Goal: Task Accomplishment & Management: Manage account settings

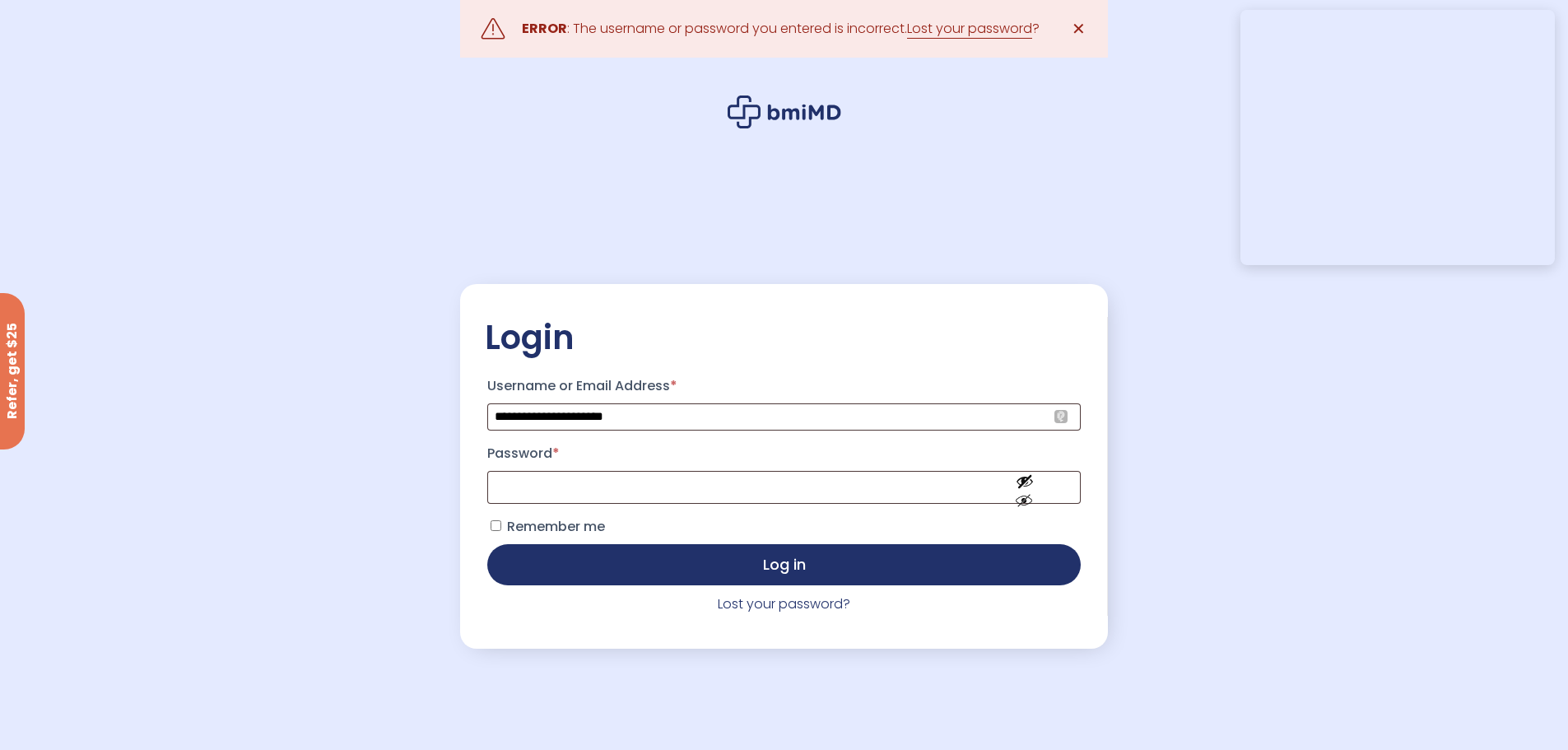
click at [523, 530] on span "Remember me" at bounding box center [556, 526] width 98 height 19
click at [789, 606] on link "Lost your password?" at bounding box center [784, 603] width 133 height 19
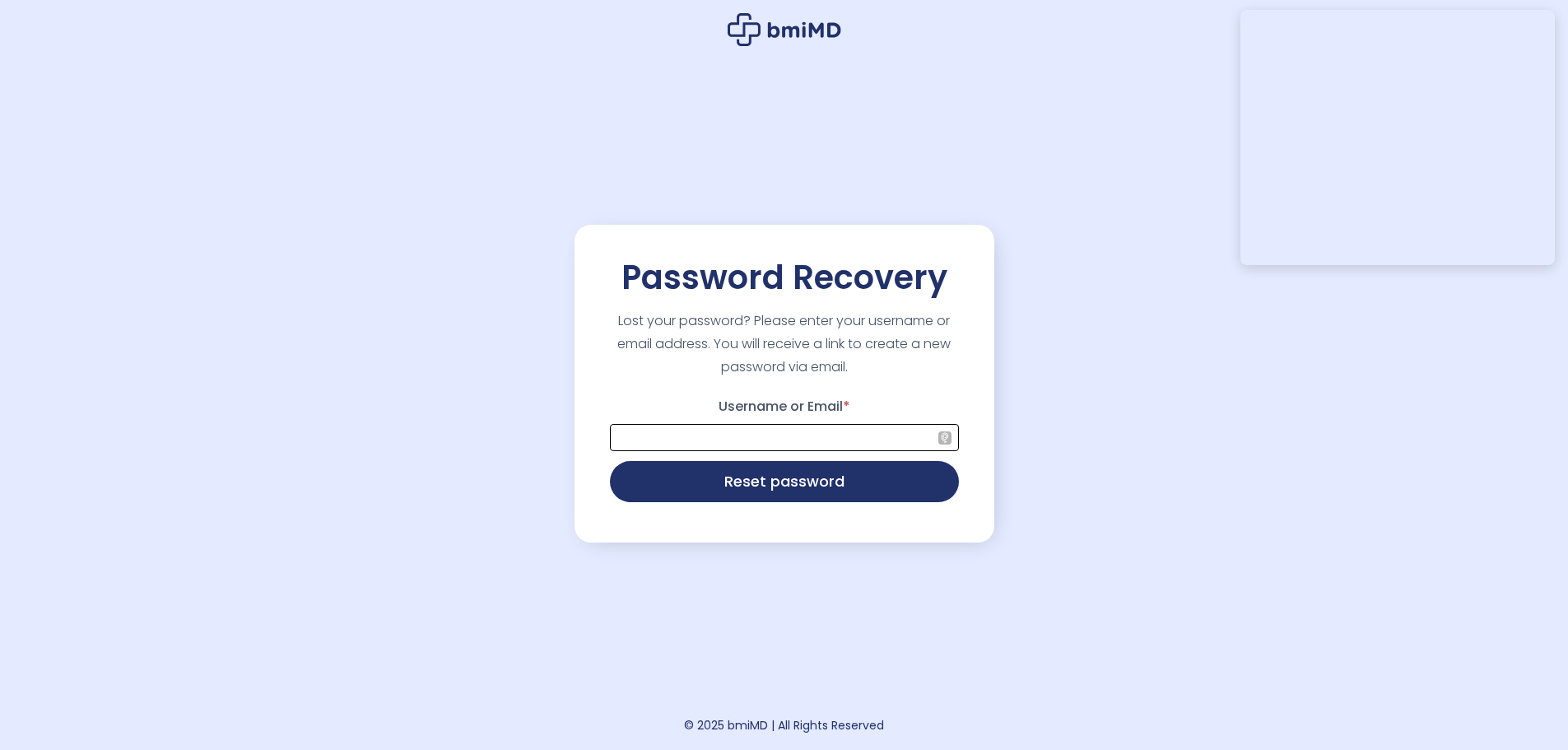
click at [758, 440] on input "Username or Email *" at bounding box center [784, 437] width 349 height 27
type input "**********"
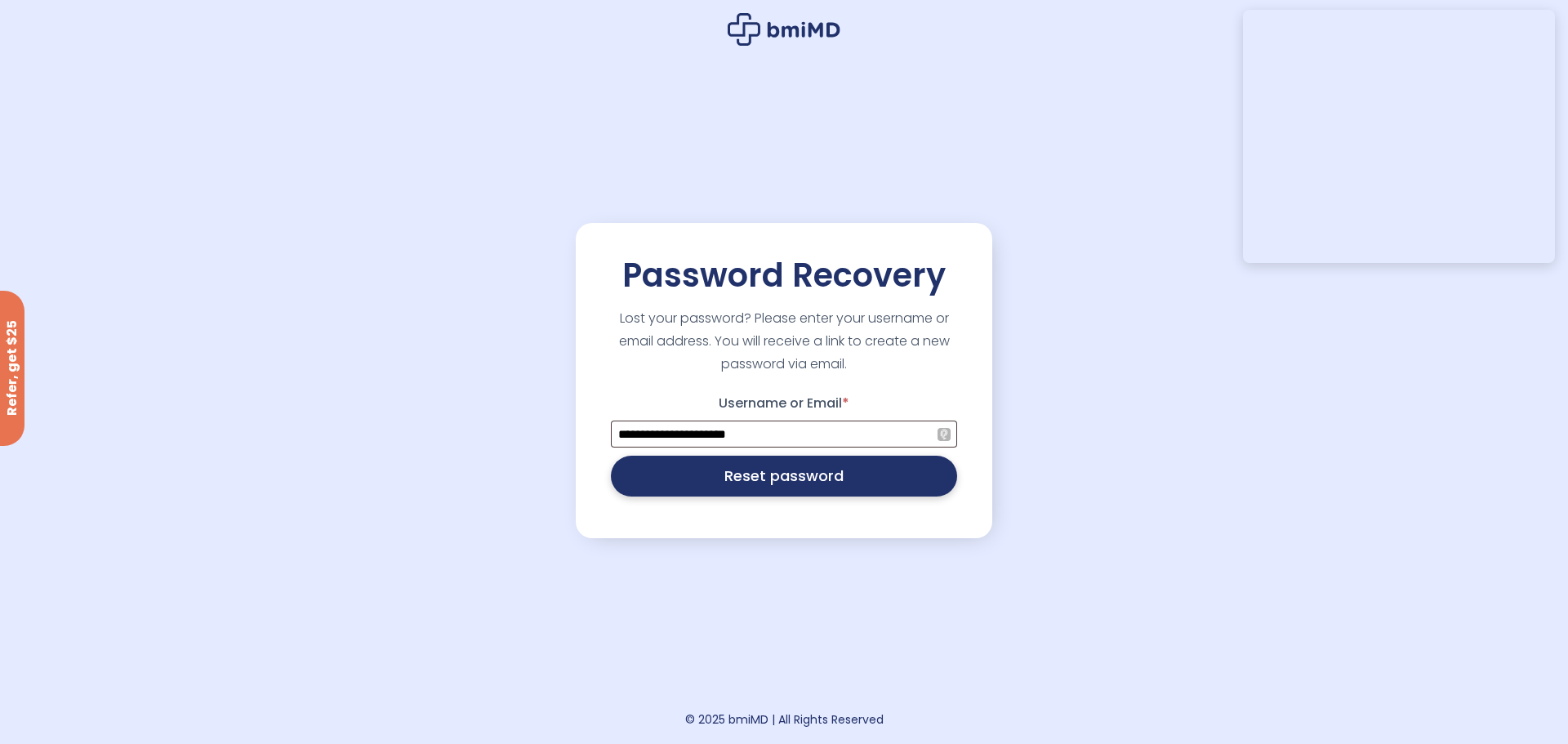
click at [847, 482] on button "Reset password" at bounding box center [784, 477] width 347 height 41
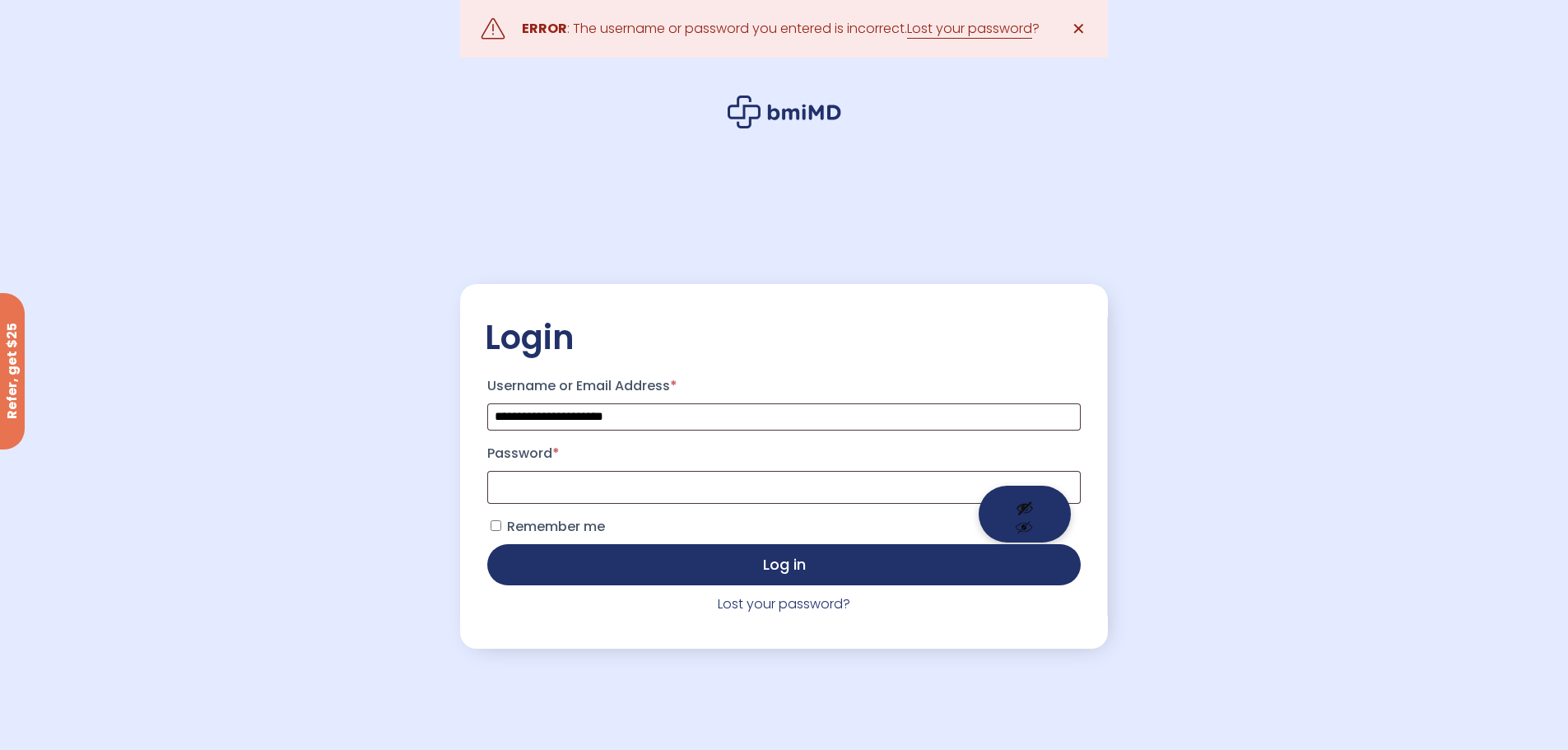
click at [1026, 514] on button "Show password" at bounding box center [1025, 514] width 92 height 56
click at [1026, 514] on button "Hide password" at bounding box center [1025, 514] width 92 height 56
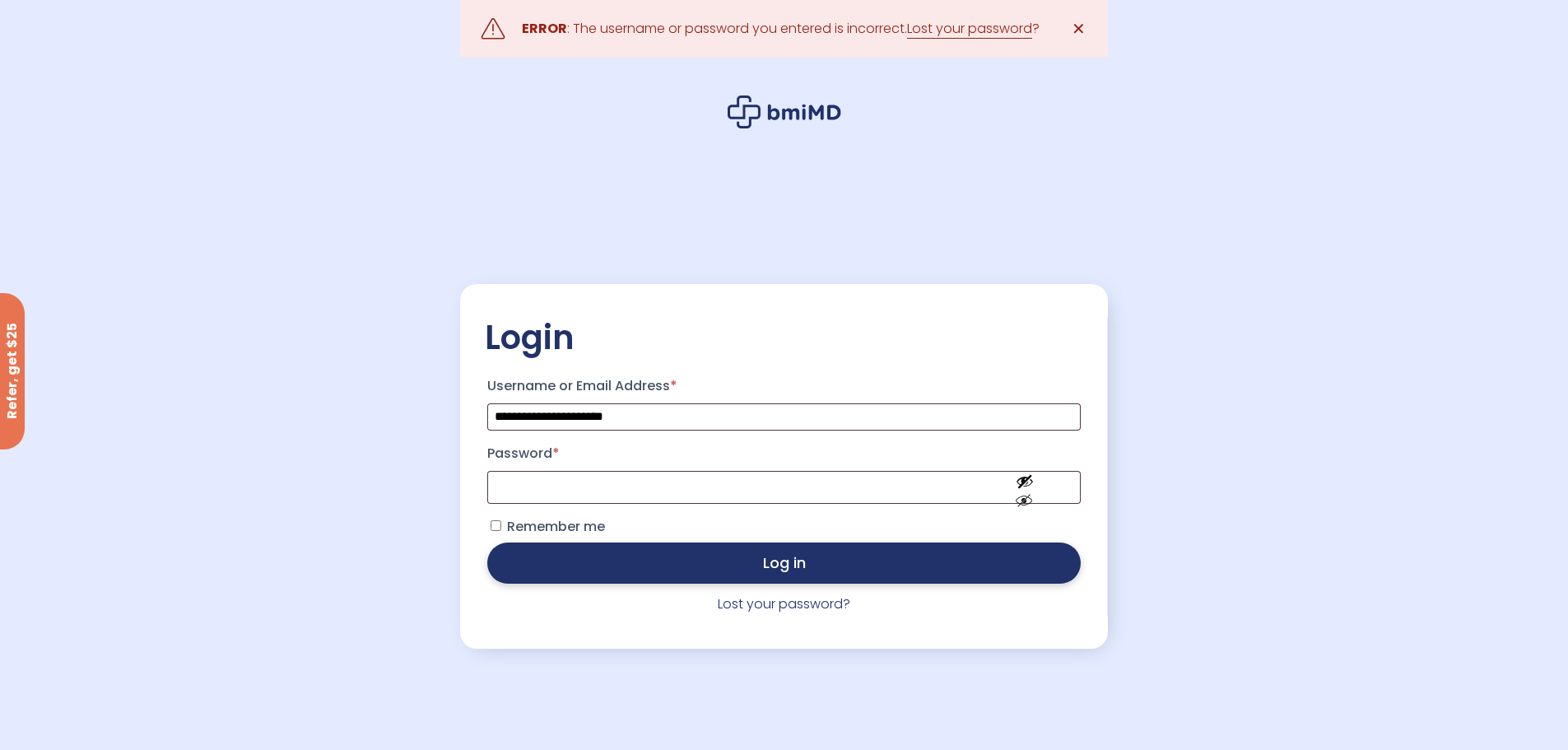
click at [796, 569] on button "Log in" at bounding box center [783, 563] width 592 height 41
click at [793, 582] on button "Log in" at bounding box center [783, 563] width 592 height 41
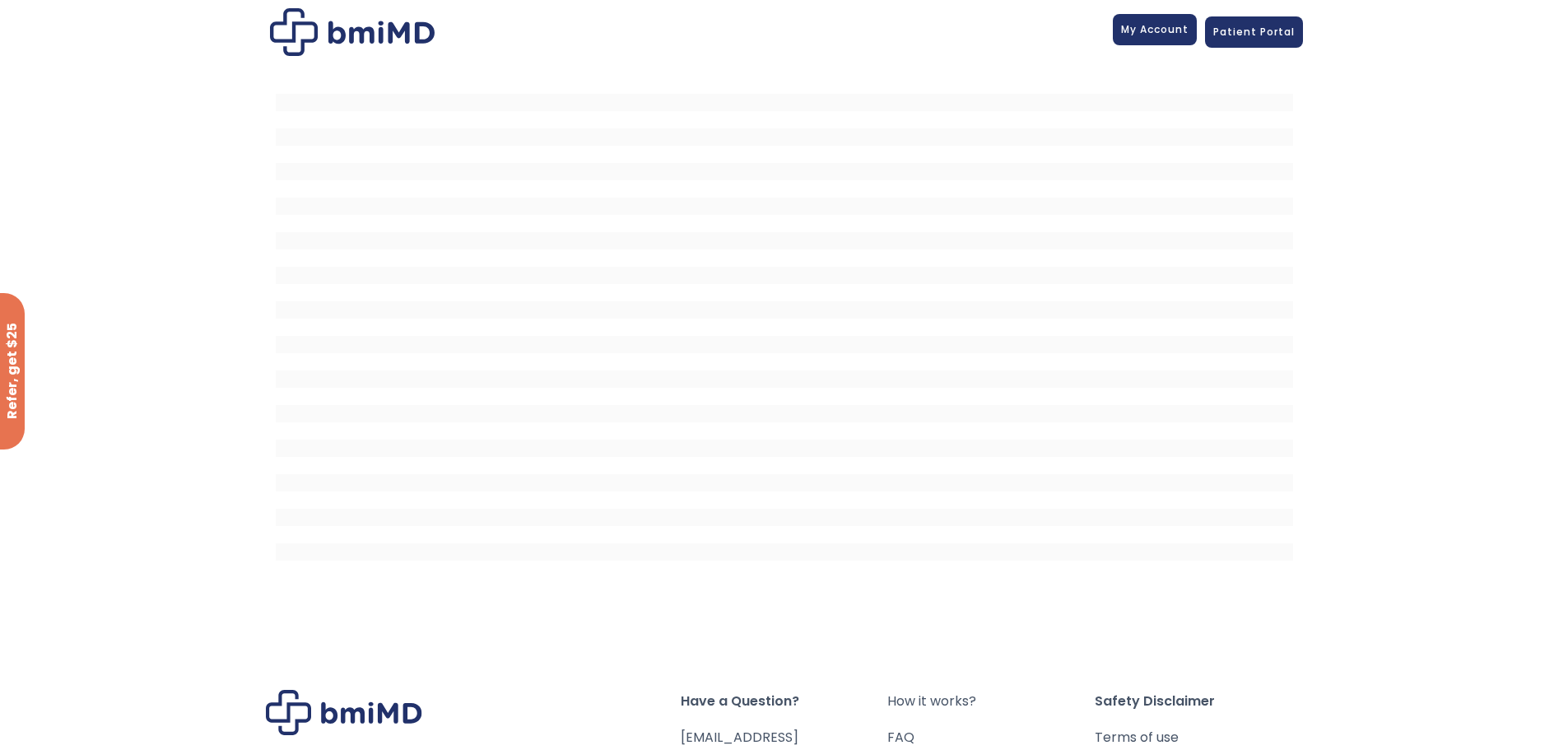
click at [1142, 32] on span "My Account" at bounding box center [1154, 29] width 67 height 14
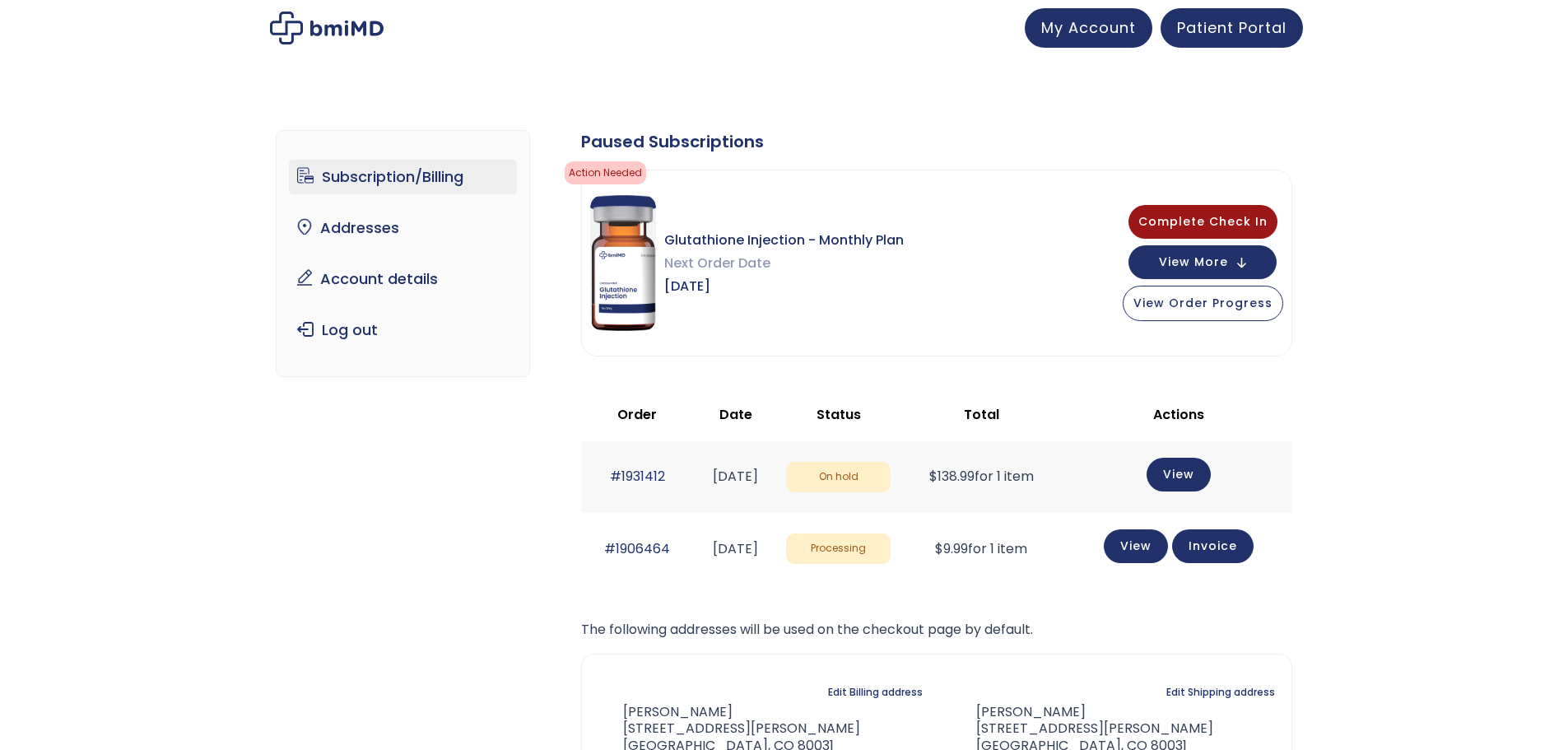
click at [338, 376] on html "JOIN 50k+ MEMBERS IN REACHING THEIR WEIGHT LOSS GOALS .path{fill:none;stroke:#3…" at bounding box center [784, 375] width 1568 height 750
click at [1219, 256] on span "View More" at bounding box center [1193, 261] width 69 height 11
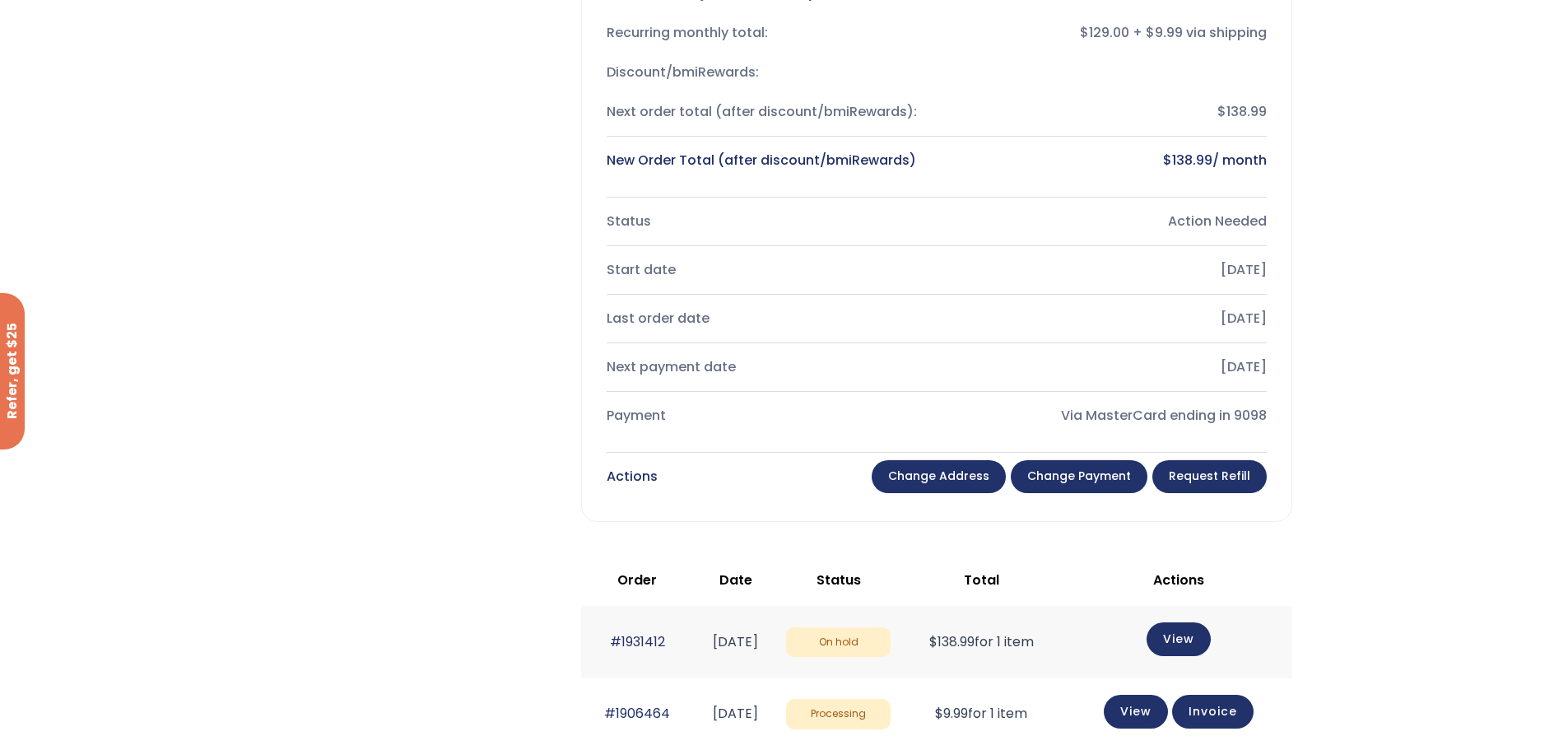
scroll to position [576, 0]
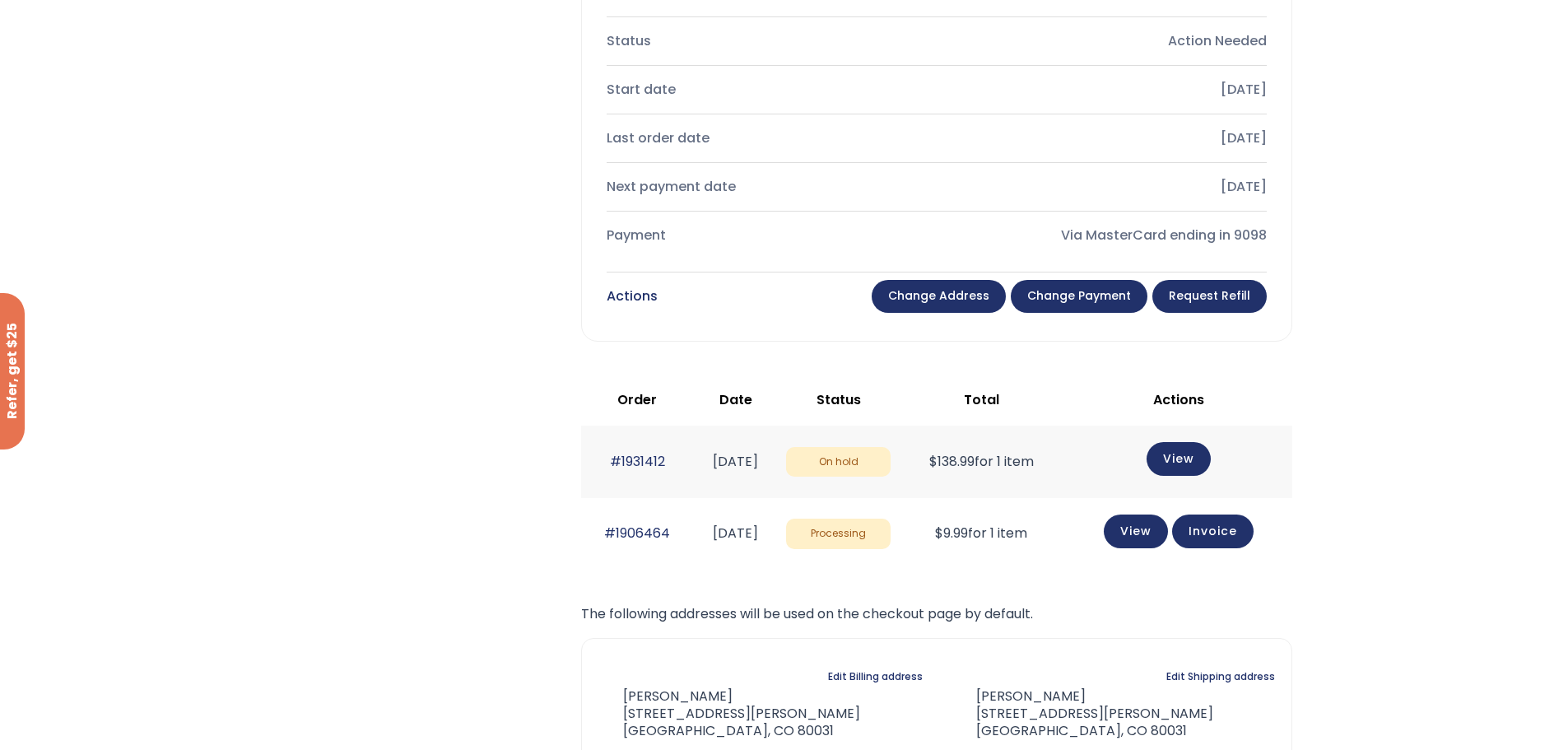
click at [1063, 289] on link "Change payment" at bounding box center [1079, 296] width 137 height 33
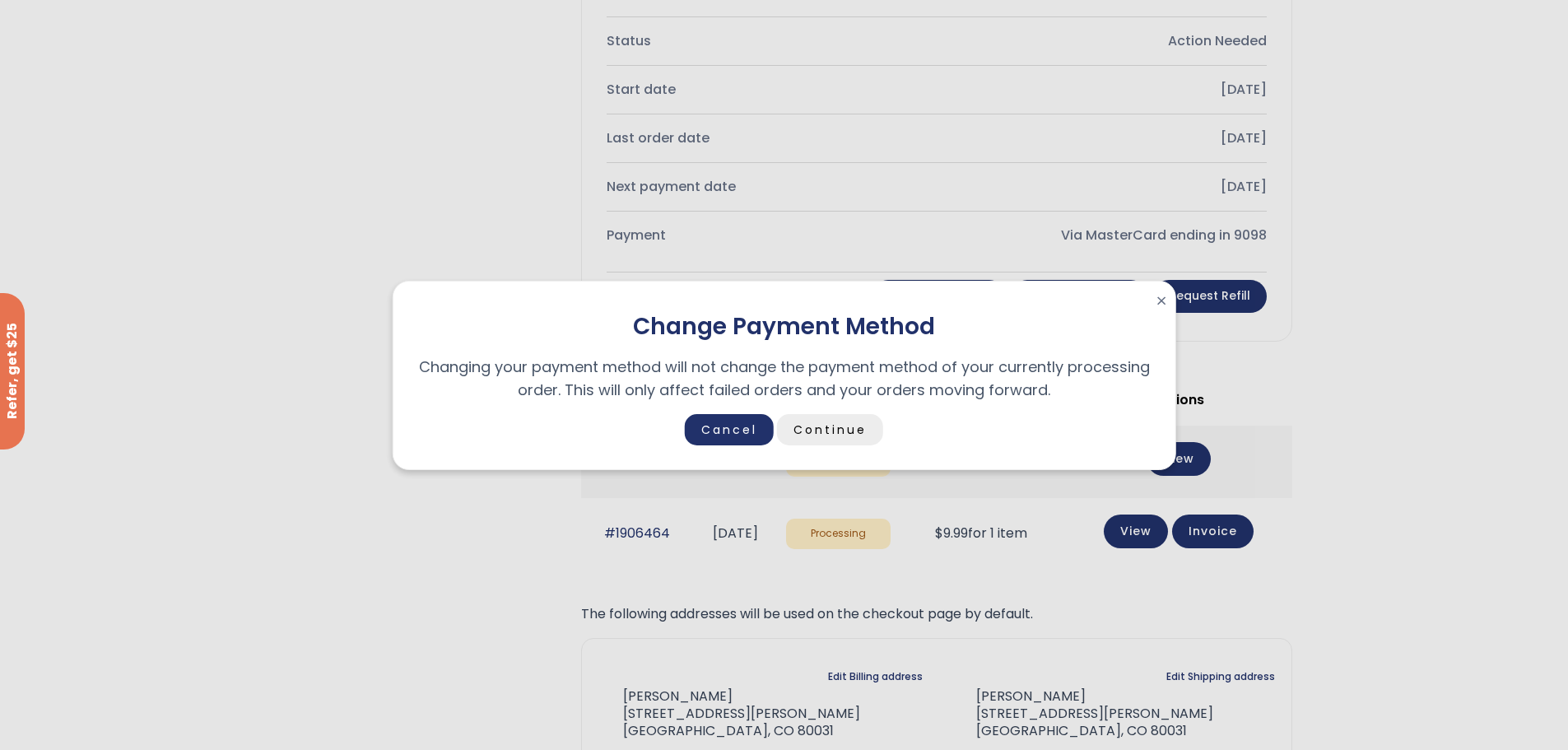
click at [835, 429] on link "Continue" at bounding box center [830, 430] width 106 height 32
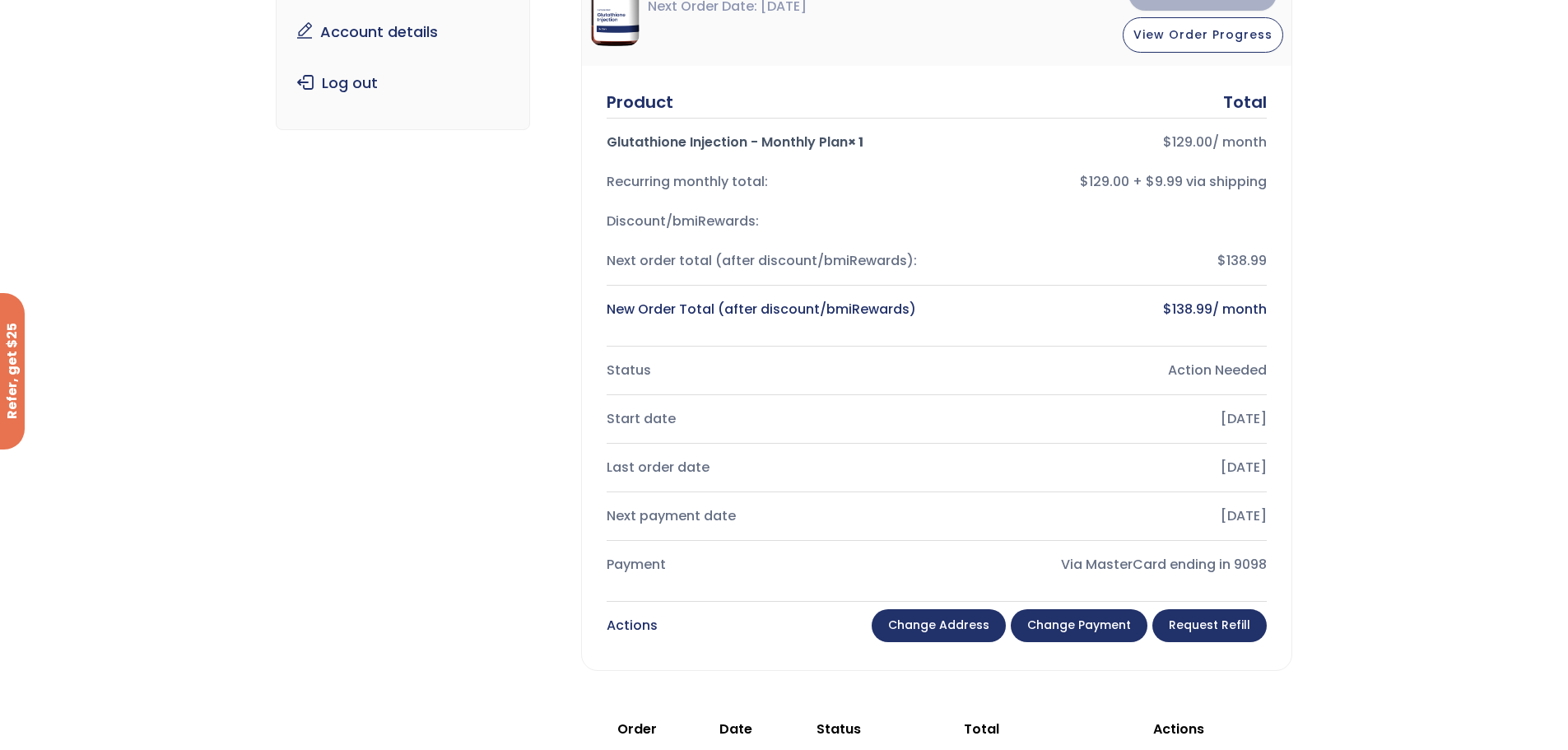
scroll to position [106, 0]
